Goal: Check status: Check status

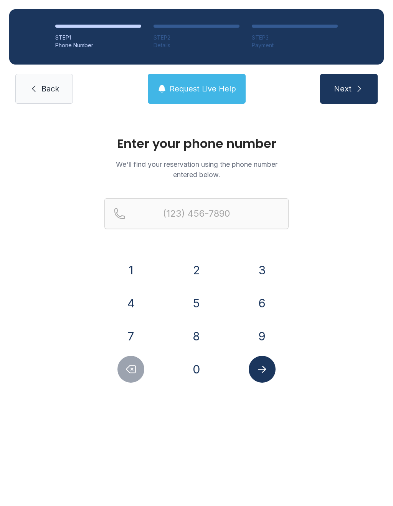
click at [196, 294] on button "5" at bounding box center [196, 303] width 27 height 27
click at [194, 381] on button "0" at bounding box center [196, 369] width 27 height 27
click at [135, 263] on button "1" at bounding box center [131, 270] width 27 height 27
click at [259, 303] on button "6" at bounding box center [262, 303] width 27 height 27
click at [260, 340] on button "9" at bounding box center [262, 336] width 27 height 27
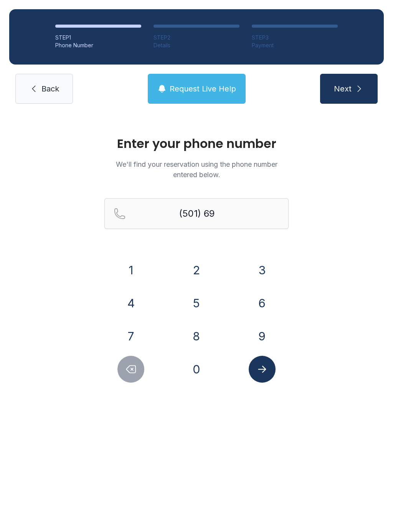
click at [139, 272] on button "1" at bounding box center [131, 270] width 27 height 27
click at [126, 312] on button "4" at bounding box center [131, 303] width 27 height 27
click at [197, 278] on button "2" at bounding box center [196, 270] width 27 height 27
click at [196, 313] on button "5" at bounding box center [196, 303] width 27 height 27
click at [133, 261] on button "1" at bounding box center [131, 270] width 27 height 27
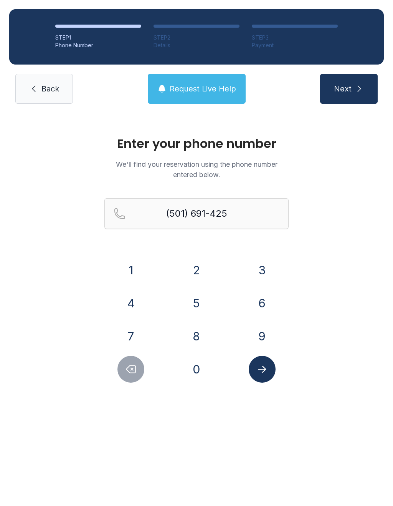
type input "[PHONE_NUMBER]"
click at [259, 364] on icon "Submit lookup form" at bounding box center [263, 369] width 12 height 12
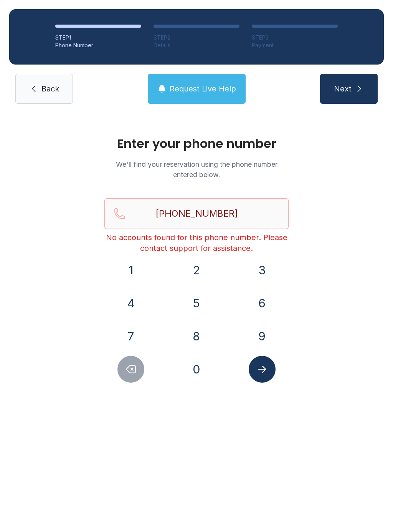
click at [351, 88] on span "Next" at bounding box center [343, 88] width 18 height 11
click at [245, 215] on input "[PHONE_NUMBER]" at bounding box center [196, 213] width 184 height 31
